Goal: Task Accomplishment & Management: Manage account settings

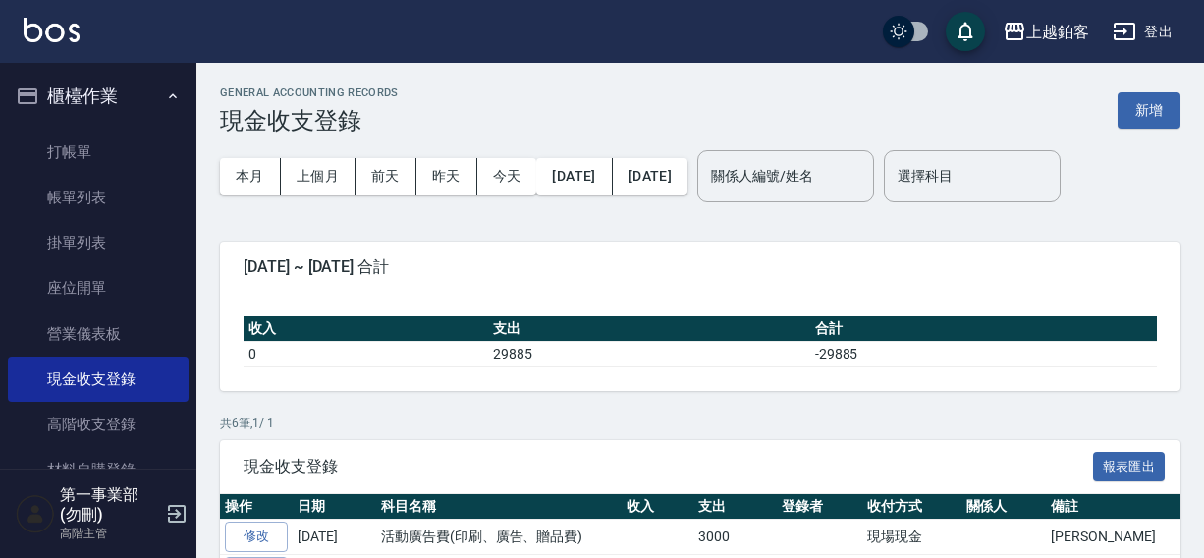
scroll to position [246, 0]
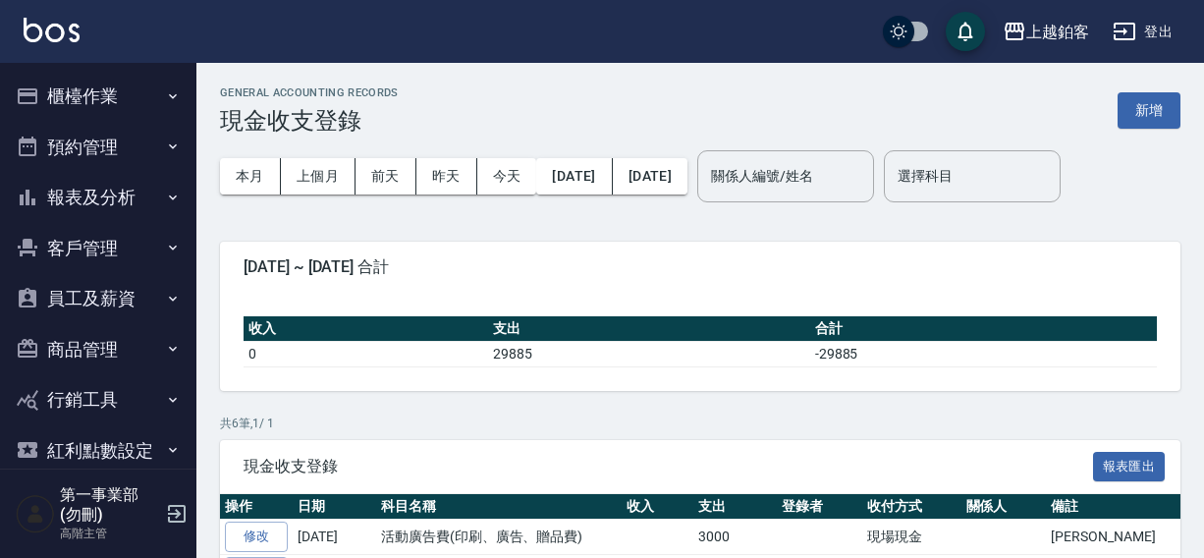
scroll to position [246, 0]
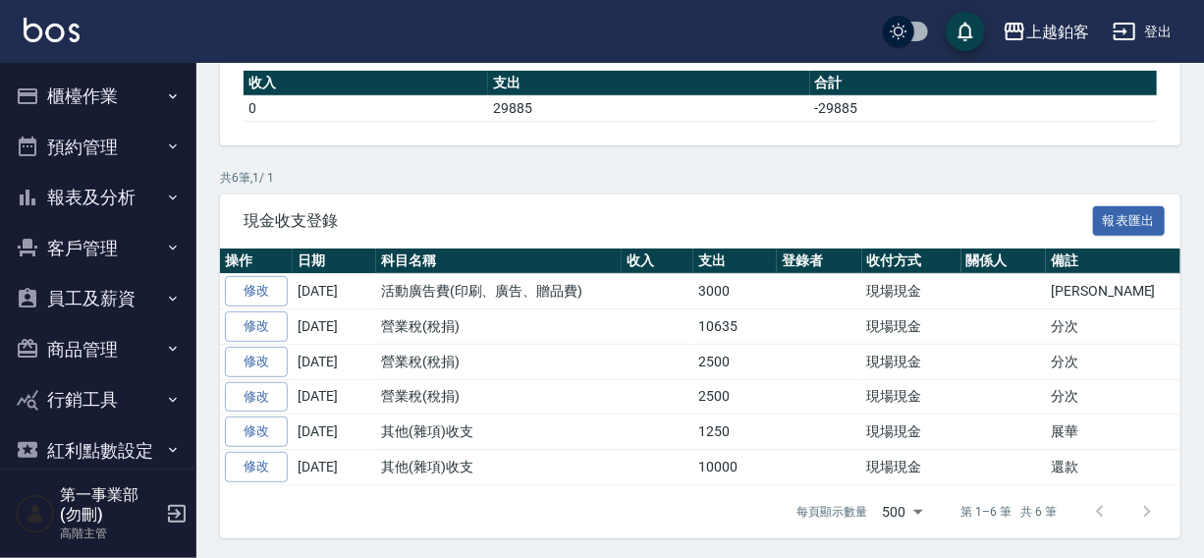
click at [738, 28] on div "上越鉑客 登出" at bounding box center [602, 31] width 1204 height 63
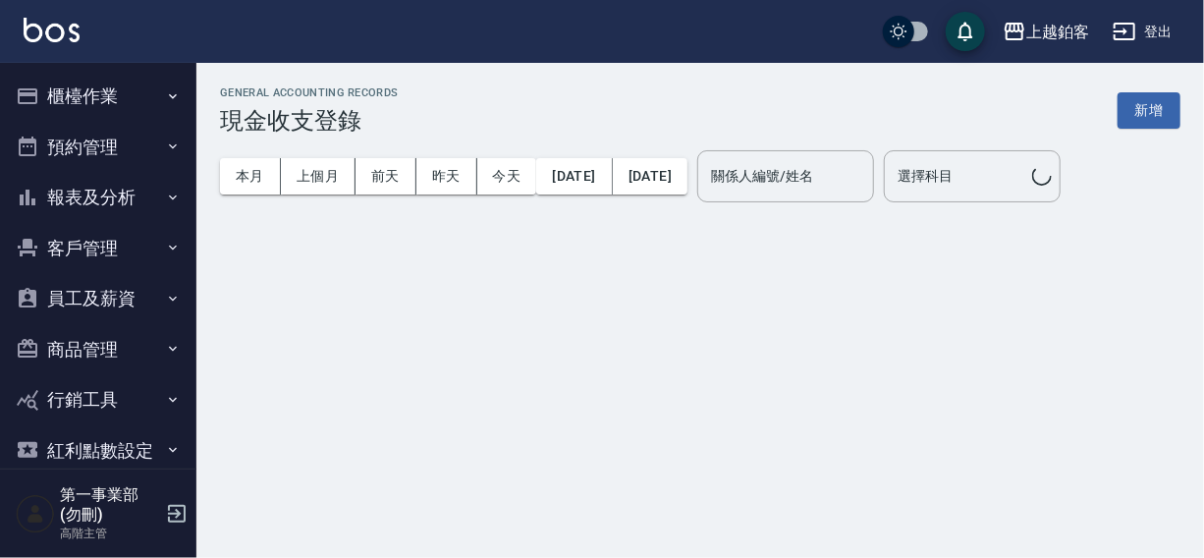
scroll to position [246, 0]
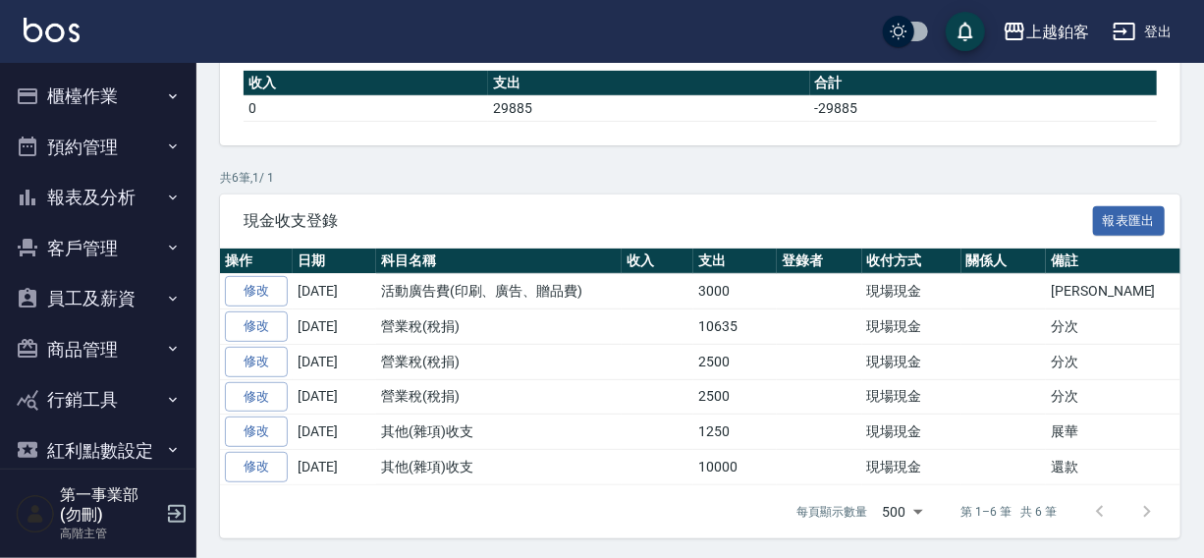
click at [1163, 28] on button "登出" at bounding box center [1143, 32] width 76 height 36
